Goal: Navigation & Orientation: Understand site structure

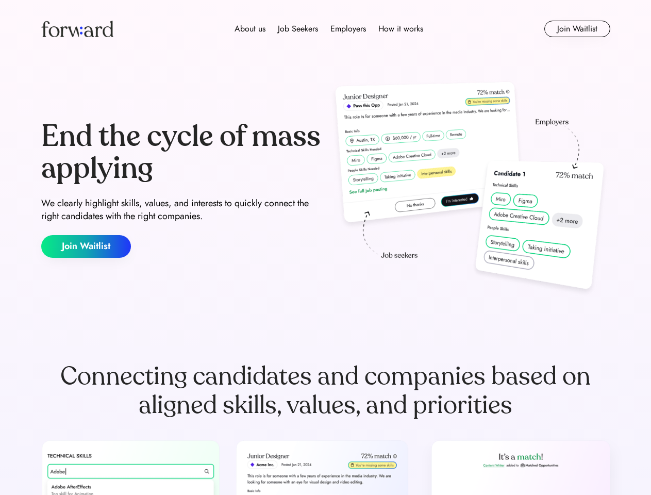
click at [325, 247] on div "End the cycle of mass applying We clearly highlight skills, values, and interes…" at bounding box center [325, 189] width 569 height 222
click at [326, 29] on div "About us Job Seekers Employers How it works" at bounding box center [329, 29] width 406 height 12
click at [77, 29] on img at bounding box center [77, 29] width 72 height 16
click at [329, 29] on div "About us Job Seekers Employers How it works" at bounding box center [329, 29] width 406 height 12
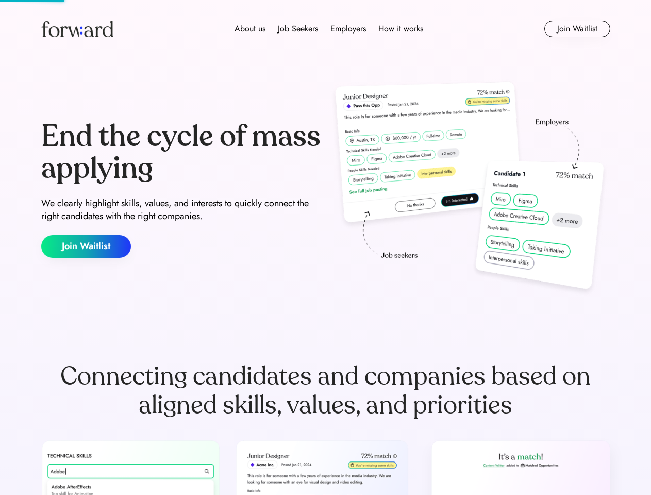
click at [250, 29] on div "About us" at bounding box center [249, 29] width 31 height 12
click at [298, 29] on div "Job Seekers" at bounding box center [298, 29] width 40 height 12
click at [348, 29] on div "Employers" at bounding box center [348, 29] width 36 height 12
click at [400, 29] on div "How it works" at bounding box center [400, 29] width 45 height 12
click at [576, 29] on button "Join Waitlist" at bounding box center [577, 29] width 66 height 16
